Goal: Transaction & Acquisition: Purchase product/service

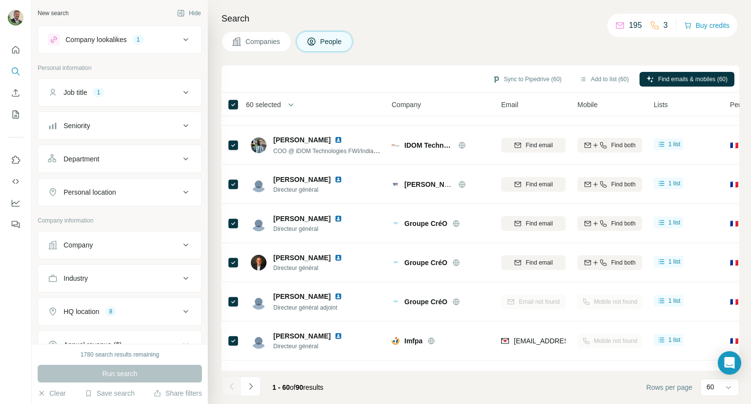
scroll to position [1468, 0]
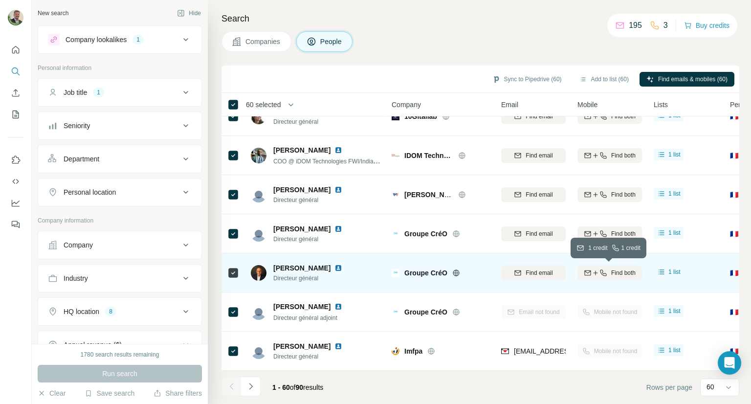
click at [632, 269] on span "Find both" at bounding box center [623, 273] width 24 height 9
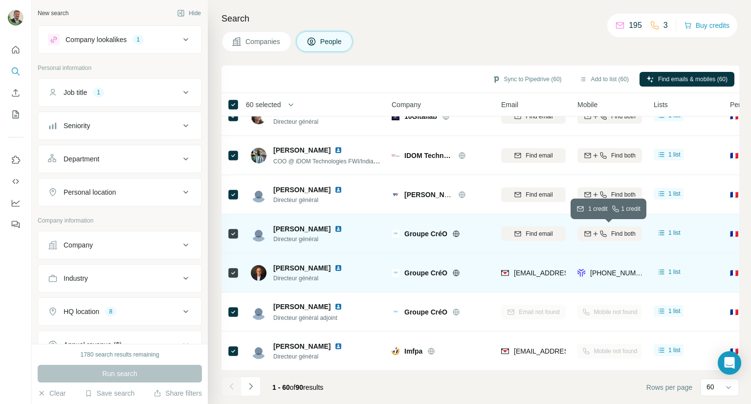
click at [613, 234] on span "Find both" at bounding box center [623, 233] width 24 height 9
click at [605, 233] on icon "button" at bounding box center [604, 234] width 8 height 8
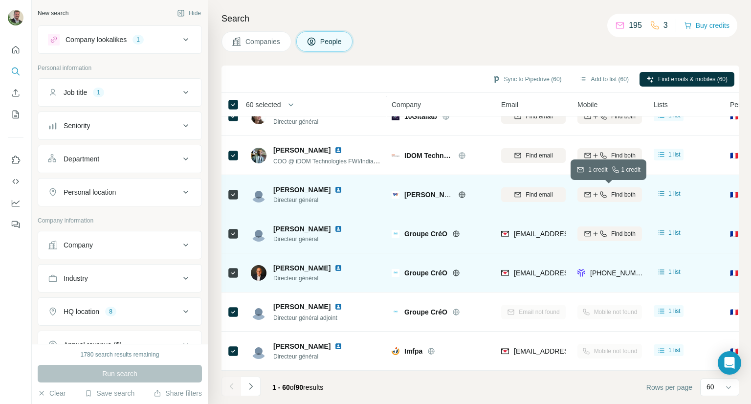
click at [611, 193] on span "Find both" at bounding box center [623, 194] width 24 height 9
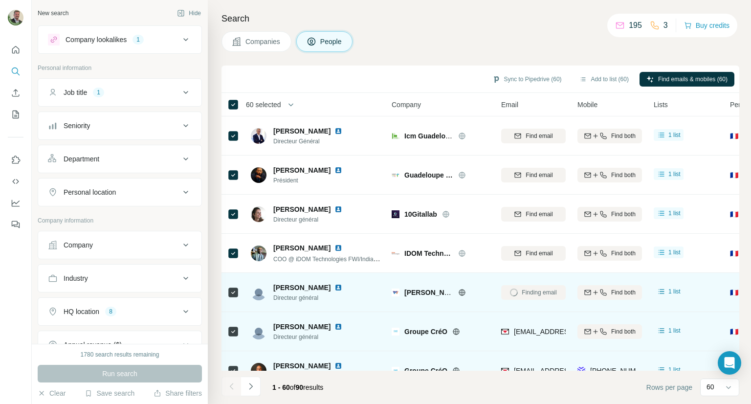
scroll to position [1370, 0]
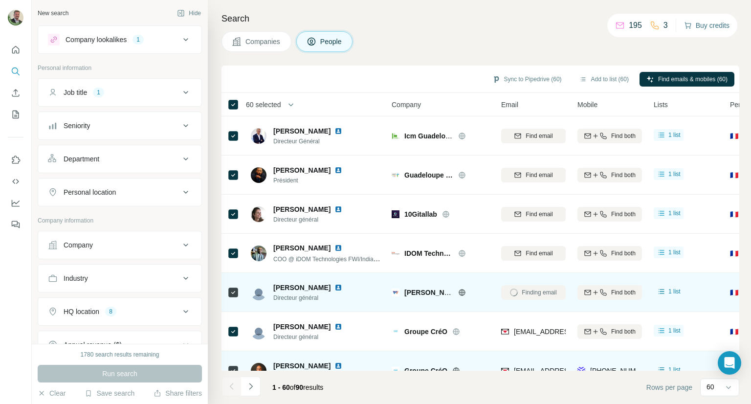
click at [700, 28] on button "Buy credits" at bounding box center [706, 26] width 45 height 14
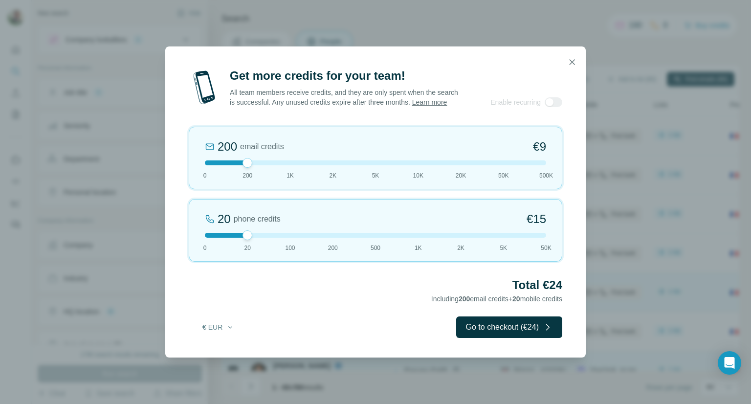
drag, startPoint x: 251, startPoint y: 243, endPoint x: 262, endPoint y: 245, distance: 10.5
click at [262, 245] on div "20 phone credits €[PHONE_NUMBER] 1K 2K 5K 50K" at bounding box center [376, 230] width 374 height 63
click at [528, 337] on button "Go to checkout (€24)" at bounding box center [509, 327] width 106 height 22
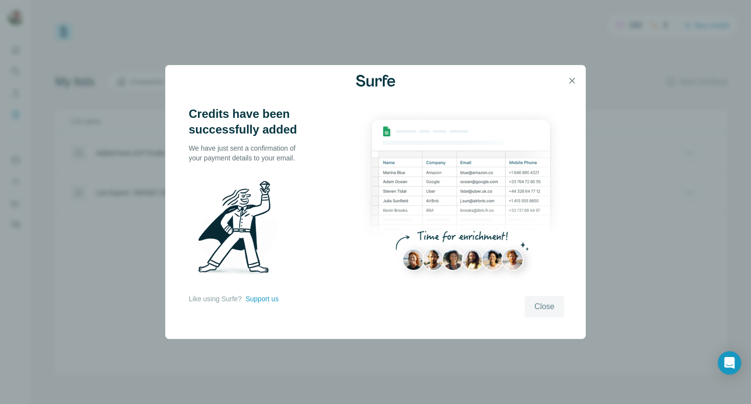
click at [550, 306] on span "Close" at bounding box center [545, 307] width 20 height 12
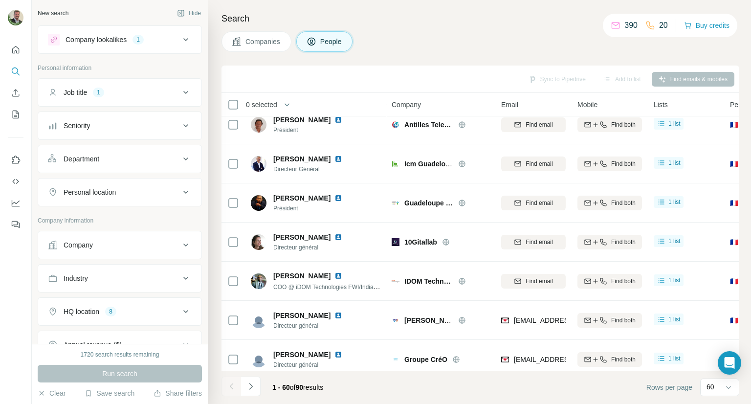
scroll to position [1267, 0]
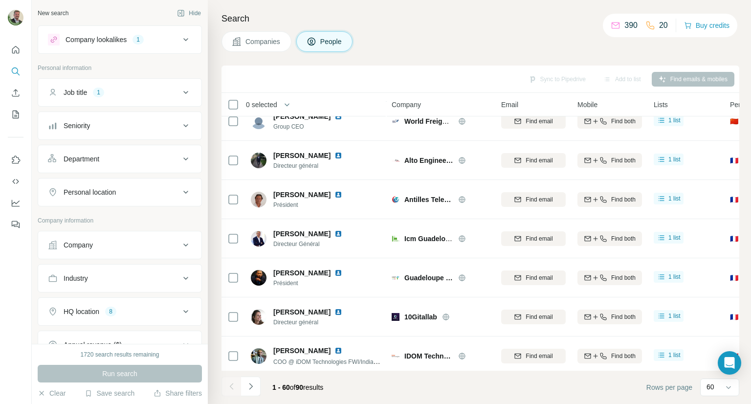
click at [690, 81] on div "Sync to Pipedrive Add to list Find emails & mobiles" at bounding box center [480, 78] width 508 height 17
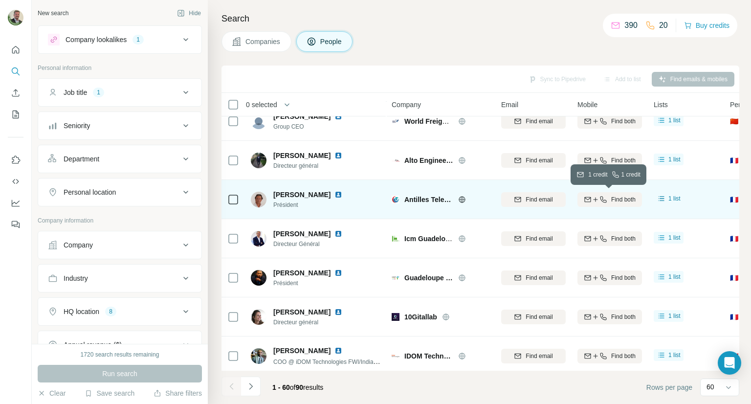
click at [617, 204] on button "Find both" at bounding box center [610, 199] width 65 height 15
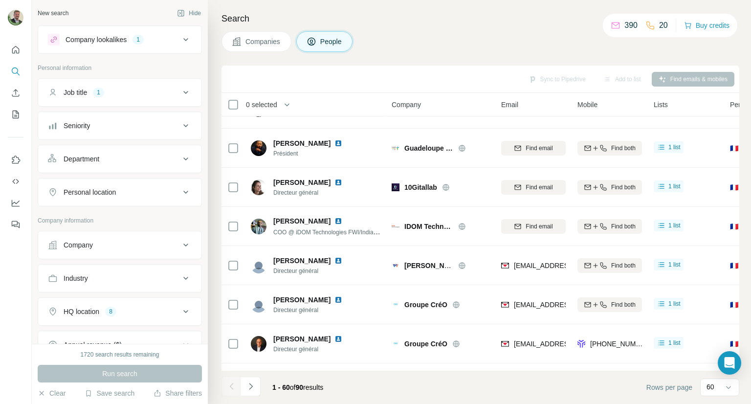
scroll to position [1414, 0]
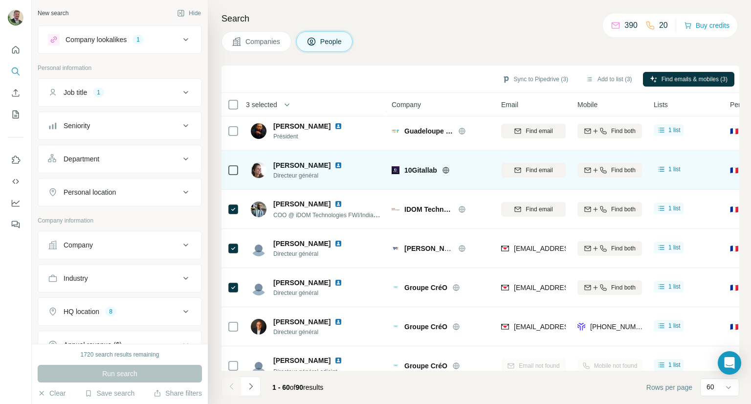
click at [232, 175] on icon at bounding box center [233, 170] width 12 height 12
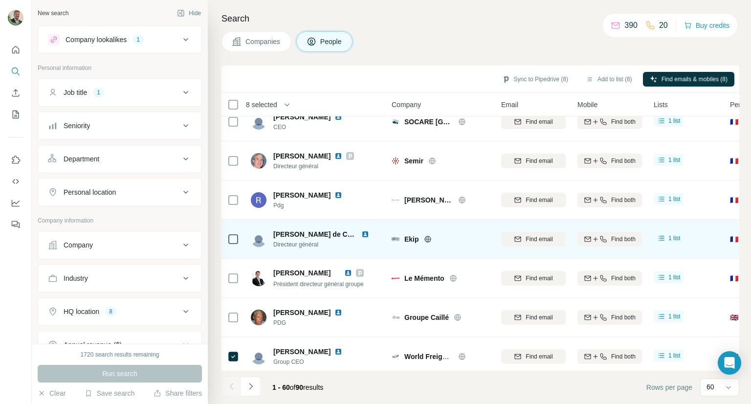
scroll to position [1022, 0]
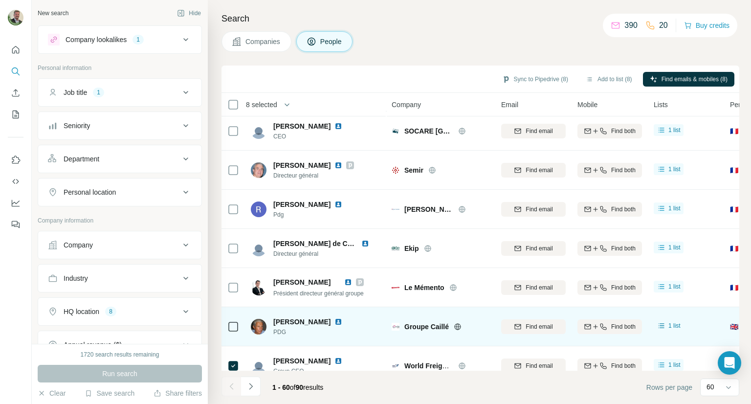
click at [243, 326] on td at bounding box center [233, 326] width 23 height 39
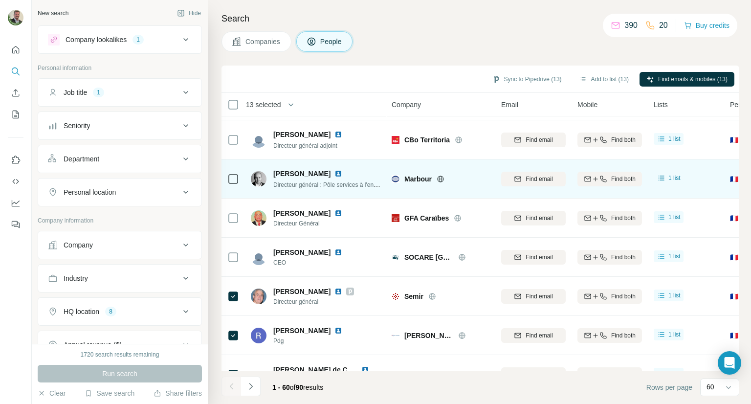
scroll to position [876, 0]
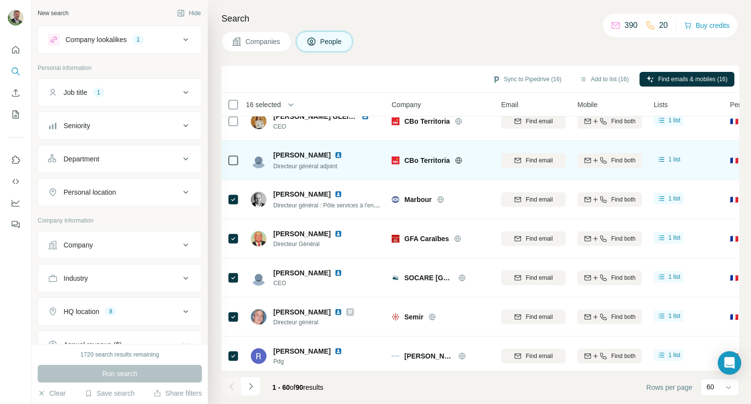
click at [232, 165] on icon at bounding box center [233, 161] width 12 height 12
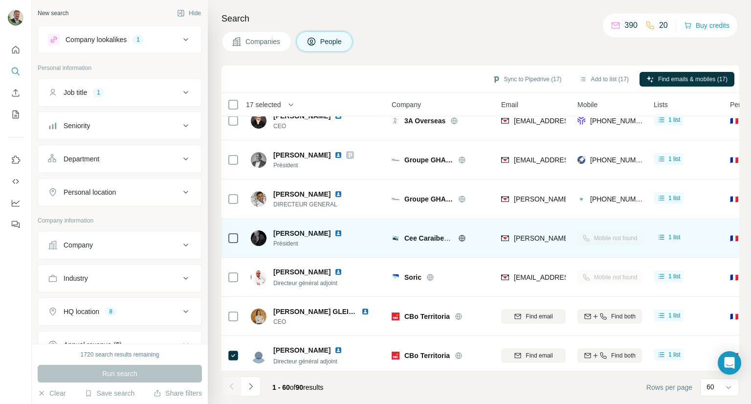
scroll to position [680, 0]
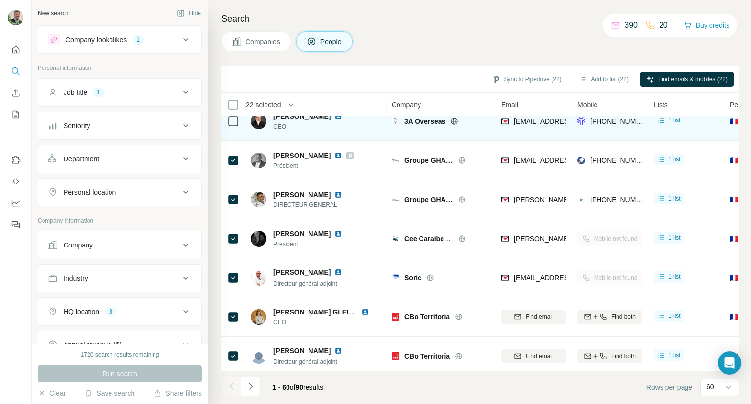
click at [235, 129] on div at bounding box center [233, 121] width 12 height 27
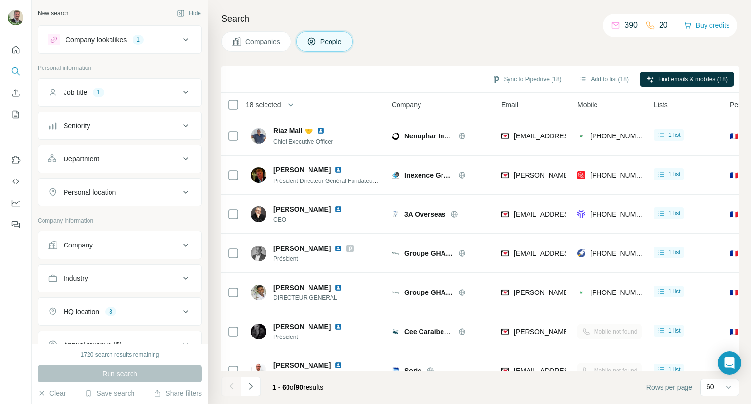
scroll to position [783, 0]
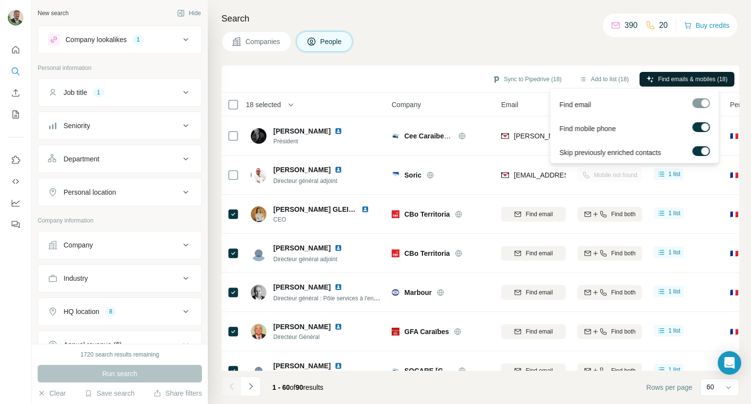
click at [683, 80] on span "Find emails & mobiles (18)" at bounding box center [692, 79] width 69 height 9
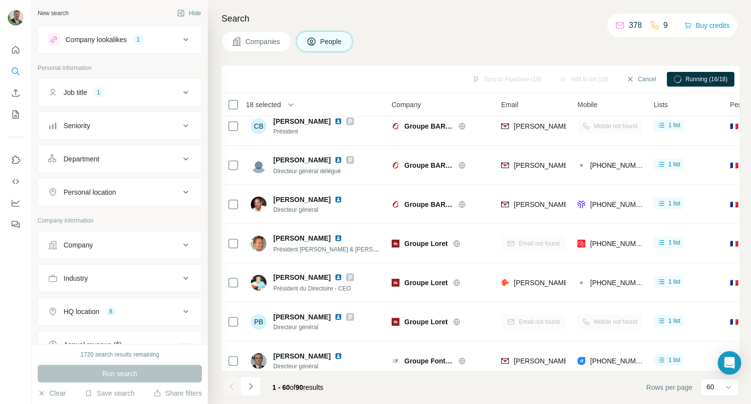
scroll to position [0, 0]
